Goal: Task Accomplishment & Management: Manage account settings

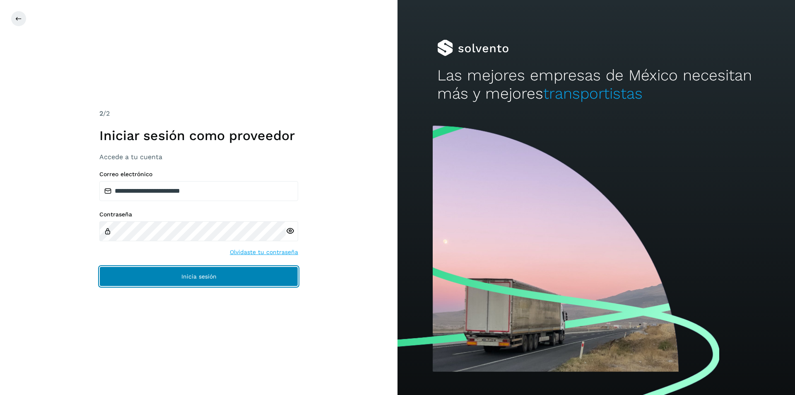
click at [147, 269] on button "Inicia sesión" at bounding box center [198, 276] width 199 height 20
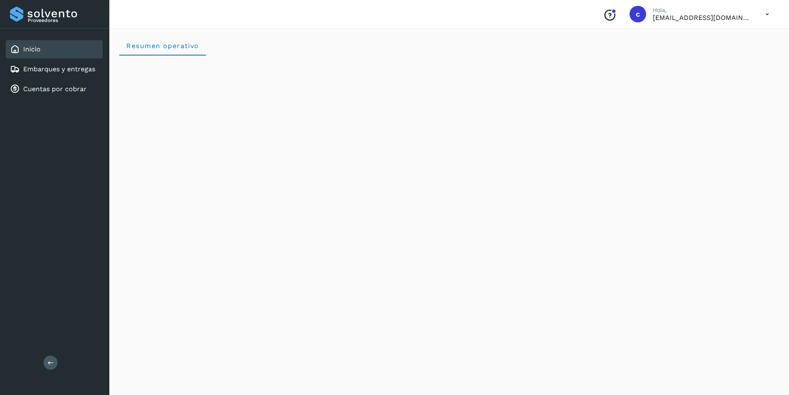
click at [764, 11] on icon at bounding box center [766, 14] width 17 height 17
click at [721, 43] on div "Cerrar sesión" at bounding box center [725, 37] width 99 height 16
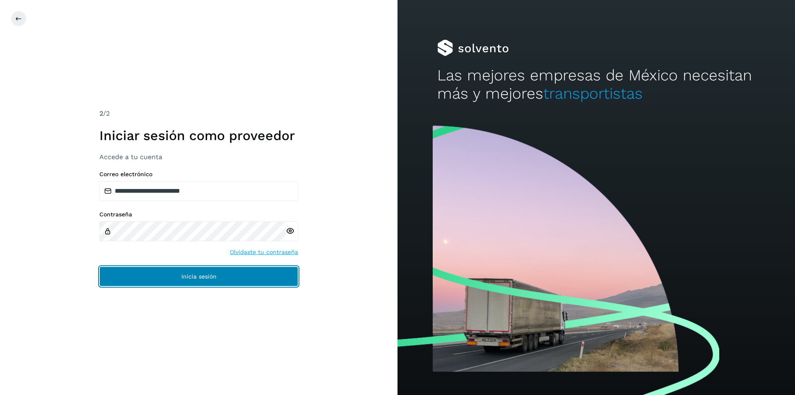
click at [178, 283] on button "Inicia sesión" at bounding box center [198, 276] width 199 height 20
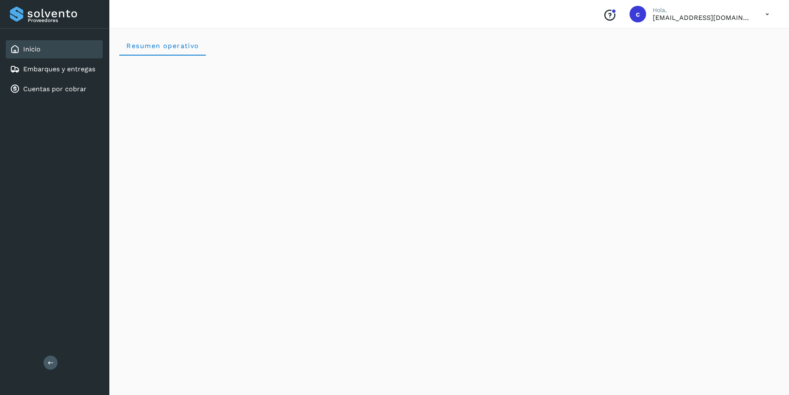
click at [769, 14] on icon at bounding box center [766, 14] width 17 height 17
click at [740, 33] on div "Cerrar sesión" at bounding box center [725, 37] width 99 height 16
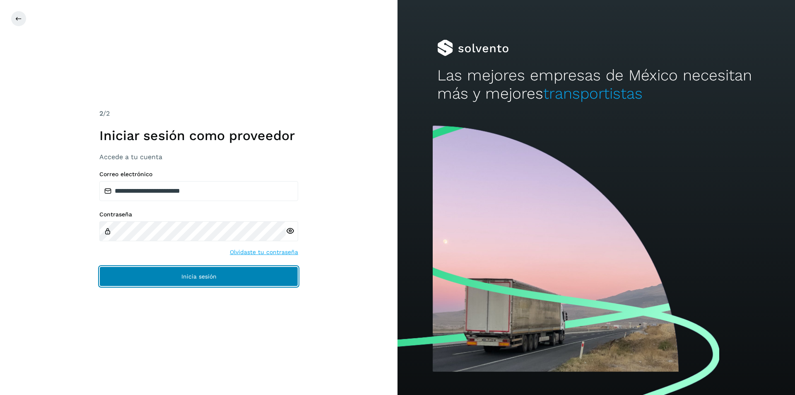
click at [203, 271] on button "Inicia sesión" at bounding box center [198, 276] width 199 height 20
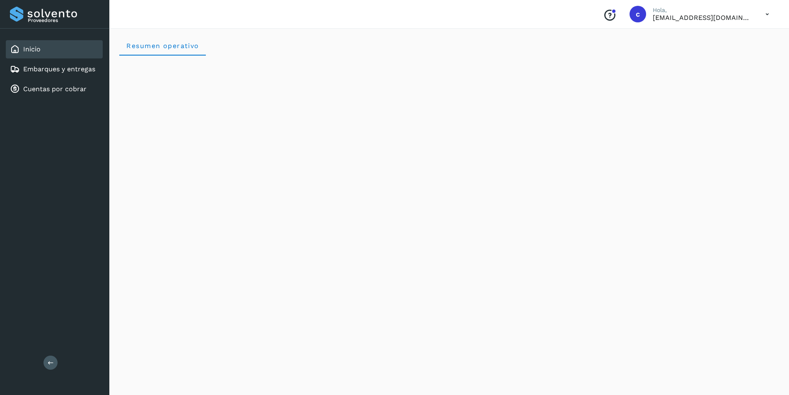
click at [769, 12] on icon at bounding box center [766, 14] width 17 height 17
click at [710, 43] on div "Cerrar sesión" at bounding box center [725, 37] width 99 height 16
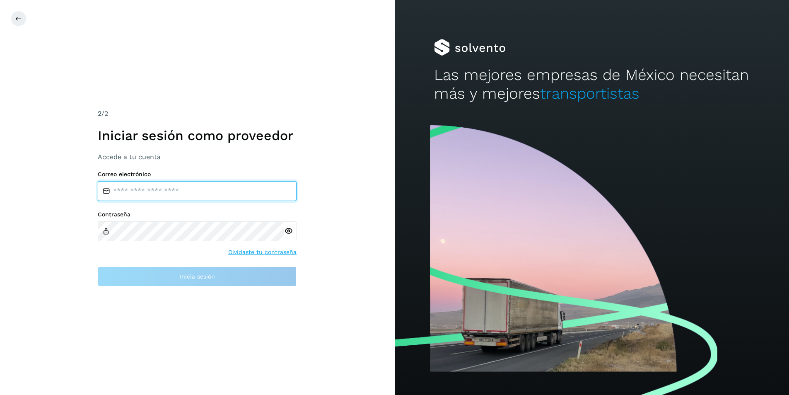
type input "**********"
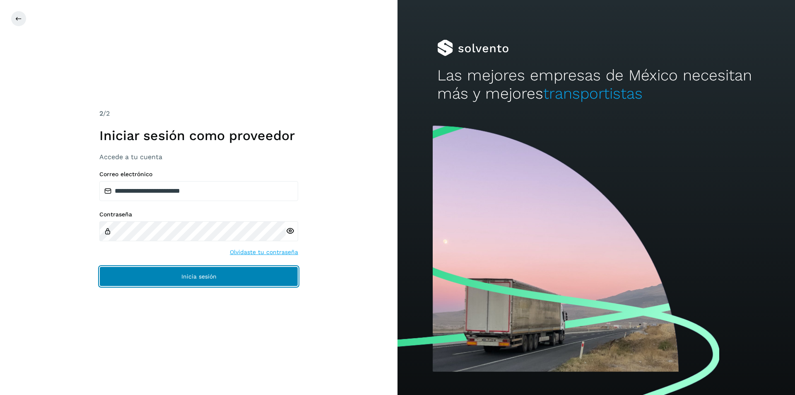
click at [161, 272] on button "Inicia sesión" at bounding box center [198, 276] width 199 height 20
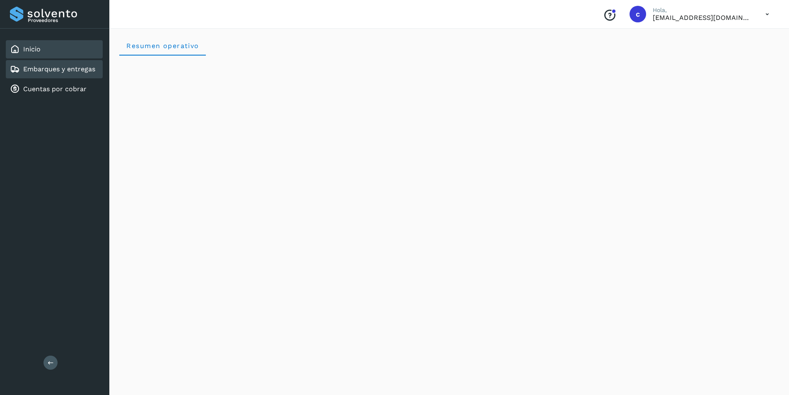
click at [91, 71] on link "Embarques y entregas" at bounding box center [59, 69] width 72 height 8
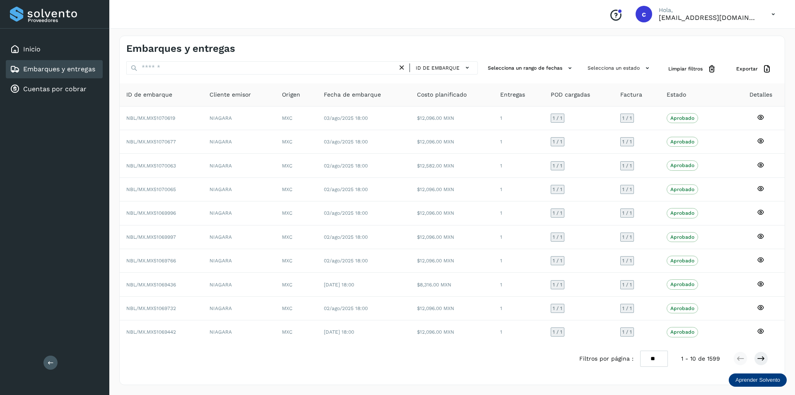
click at [774, 10] on icon at bounding box center [773, 14] width 17 height 17
click at [706, 46] on div "Cerrar sesión" at bounding box center [732, 37] width 99 height 29
click at [767, 17] on icon at bounding box center [773, 14] width 17 height 17
click at [732, 43] on div "Cerrar sesión" at bounding box center [732, 37] width 99 height 16
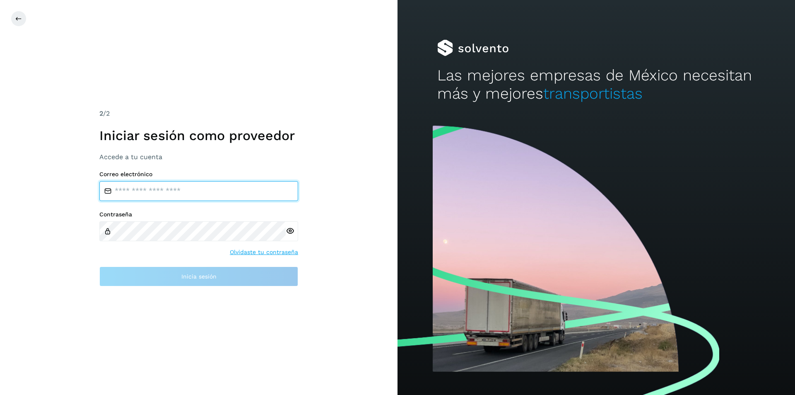
type input "**********"
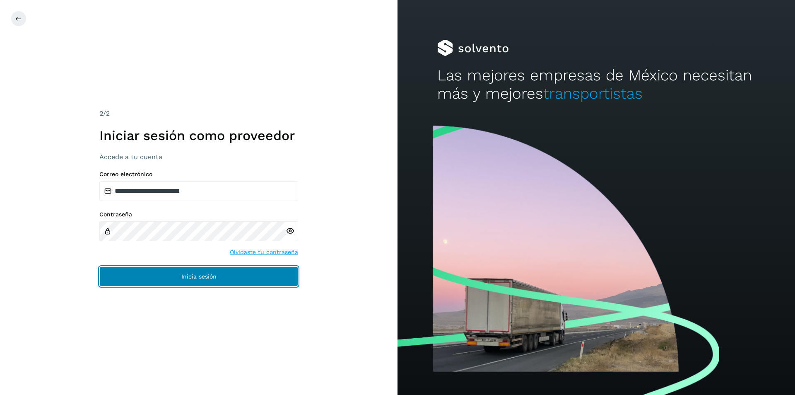
click at [137, 276] on button "Inicia sesión" at bounding box center [198, 276] width 199 height 20
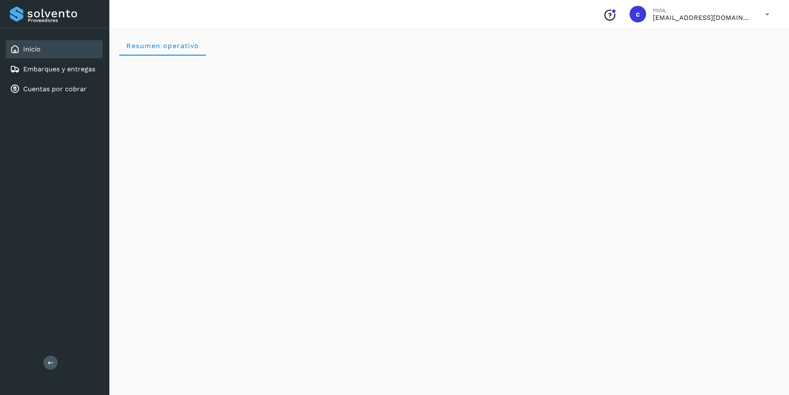
click at [768, 18] on icon at bounding box center [766, 14] width 17 height 17
click at [749, 39] on div "Cerrar sesión" at bounding box center [725, 37] width 99 height 16
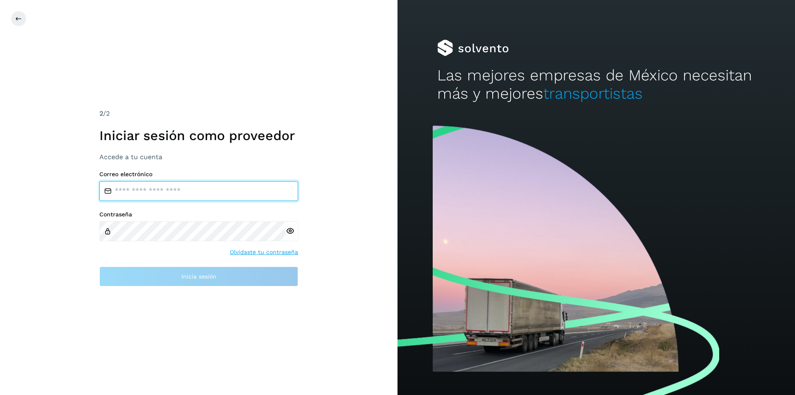
type input "**********"
